Goal: Use online tool/utility: Utilize a website feature to perform a specific function

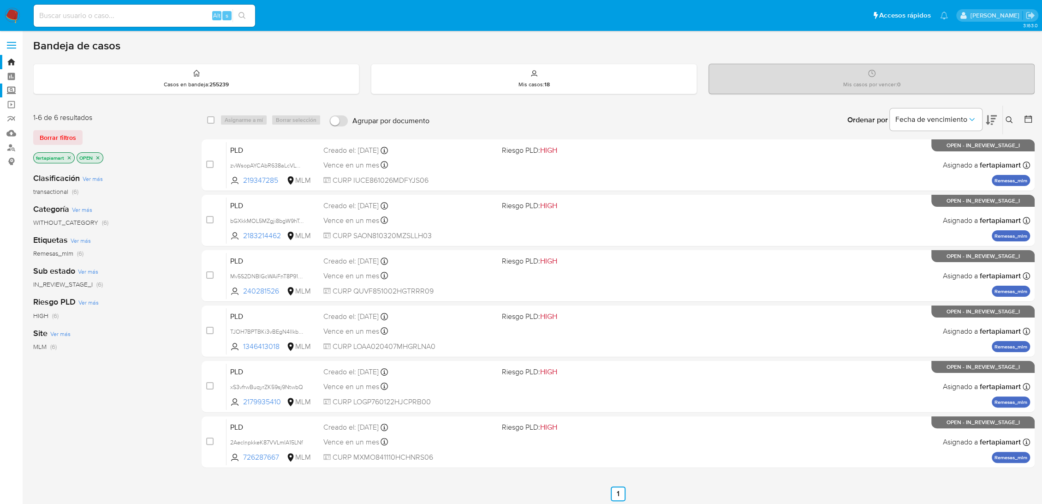
click at [13, 89] on label "Screening" at bounding box center [55, 91] width 110 height 14
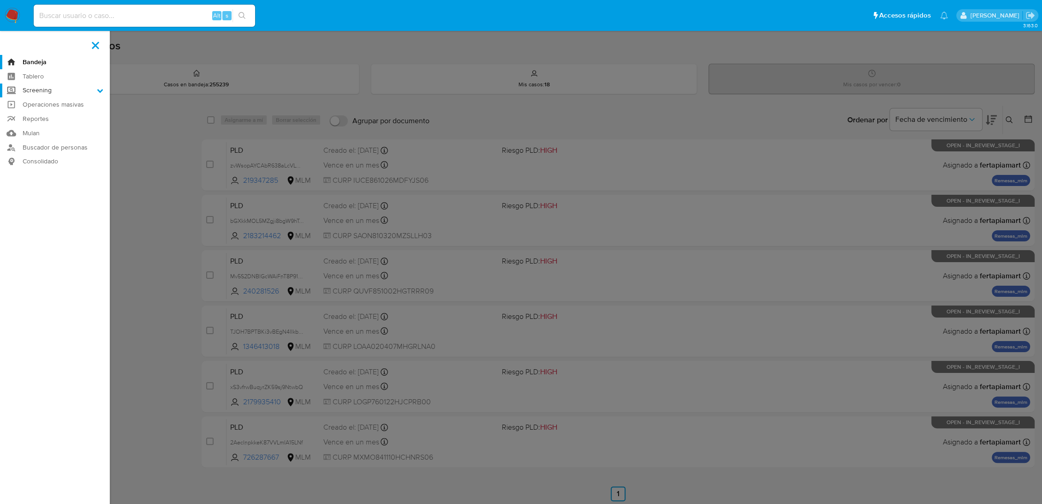
click at [0, 0] on input "Screening" at bounding box center [0, 0] width 0 height 0
click at [33, 125] on link "Herramientas" at bounding box center [55, 127] width 110 height 12
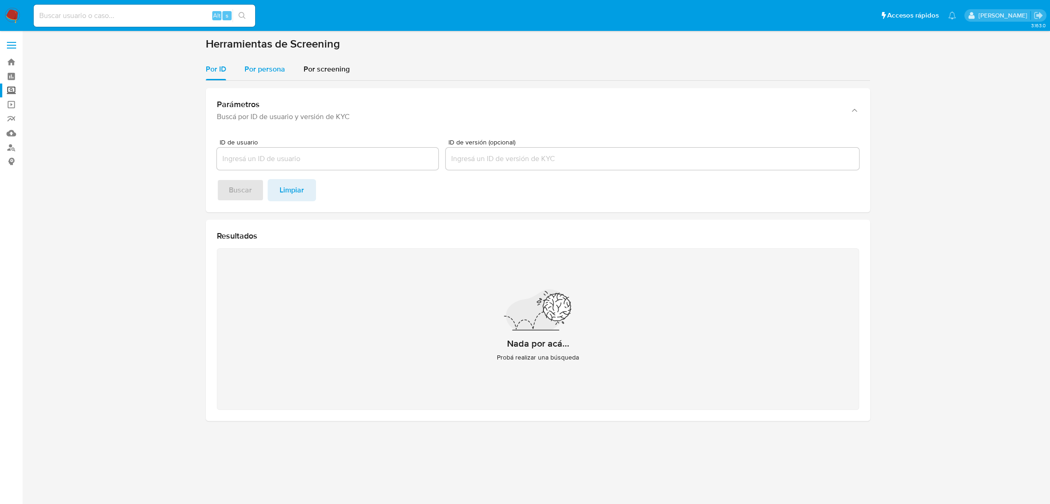
click at [254, 69] on span "Por persona" at bounding box center [265, 69] width 41 height 11
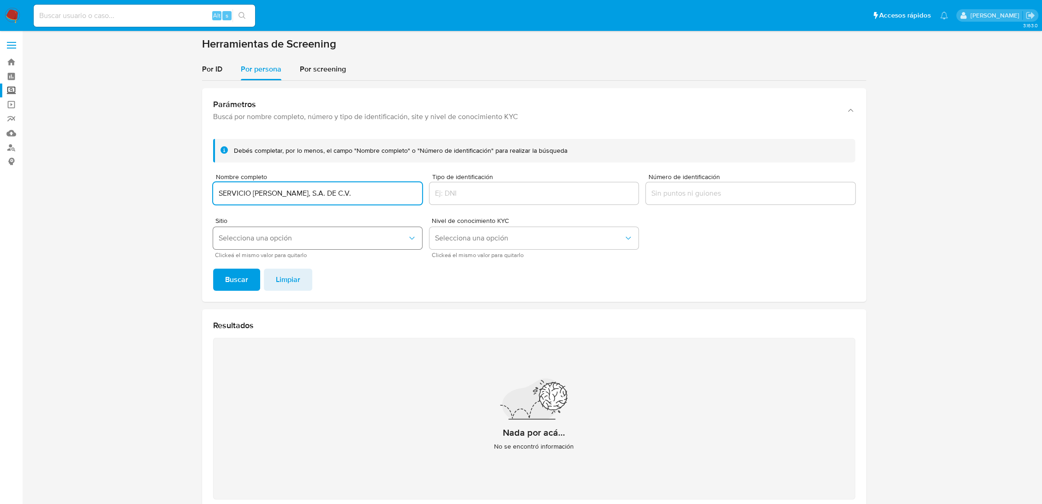
type input "SERVICIO [PERSON_NAME], S.A. DE C.V."
click at [327, 238] on span "Selecciona una opción" at bounding box center [313, 237] width 189 height 9
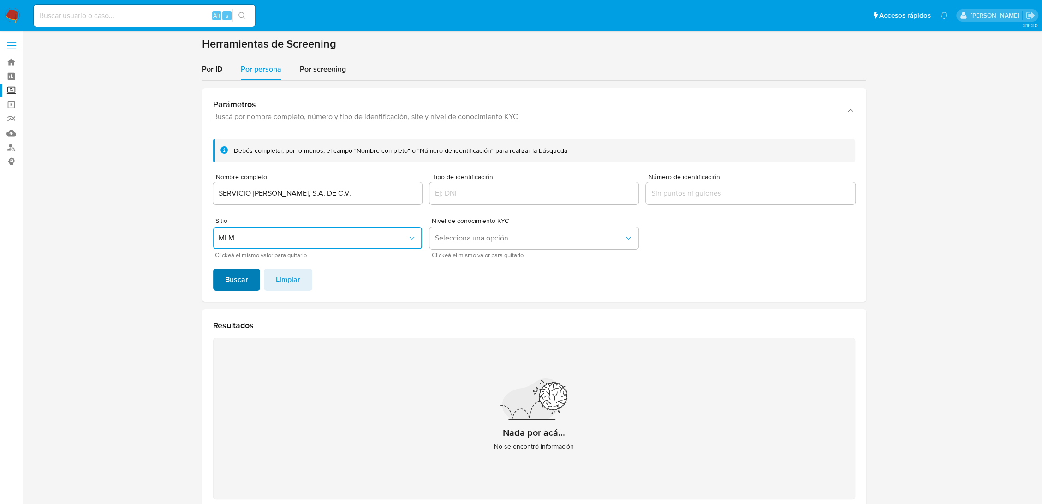
click at [230, 280] on span "Buscar" at bounding box center [236, 279] width 23 height 20
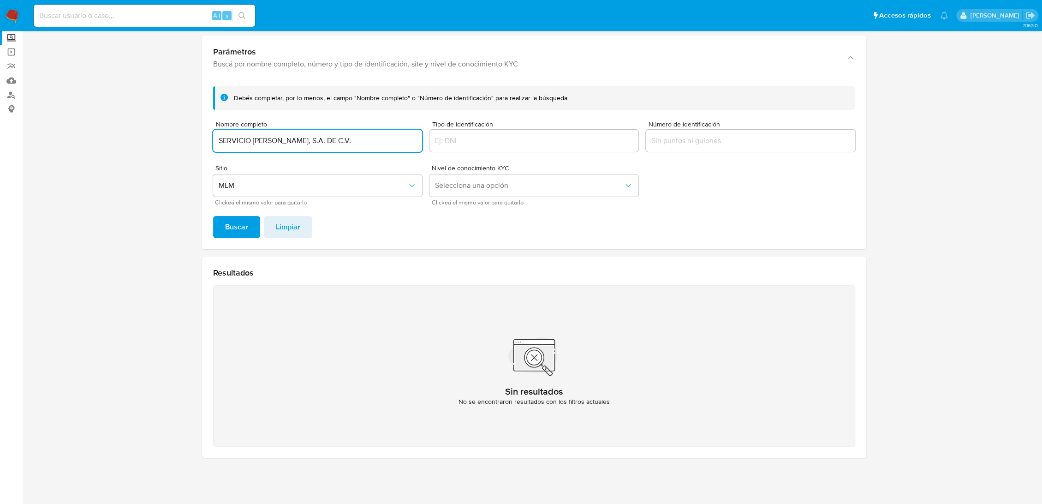
drag, startPoint x: 347, startPoint y: 138, endPoint x: 134, endPoint y: 136, distance: 213.6
click at [134, 136] on section at bounding box center [534, 224] width 1002 height 481
type input "[PERSON_NAME] [PERSON_NAME]"
click at [213, 216] on button "Buscar" at bounding box center [236, 227] width 47 height 22
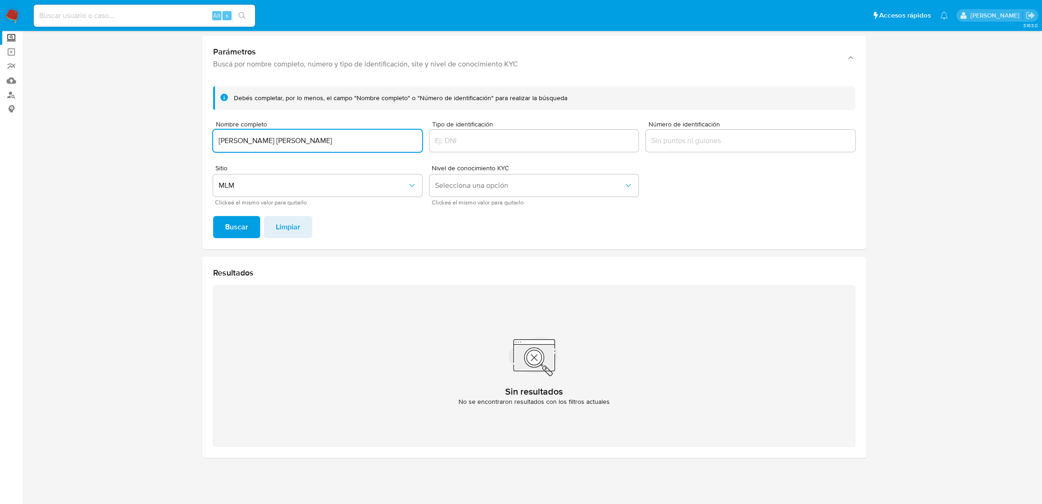
click at [364, 143] on input "[PERSON_NAME] [PERSON_NAME]" at bounding box center [317, 141] width 209 height 12
click at [213, 216] on button "Buscar" at bounding box center [236, 227] width 47 height 22
